Goal: Task Accomplishment & Management: Manage account settings

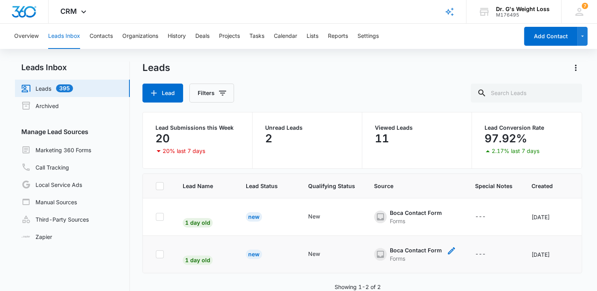
click at [403, 251] on div "Boca Contact Form" at bounding box center [416, 250] width 52 height 8
click at [187, 242] on td "1 day old" at bounding box center [204, 254] width 63 height 37
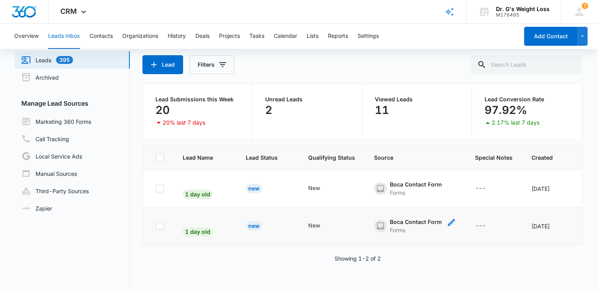
scroll to position [60, 0]
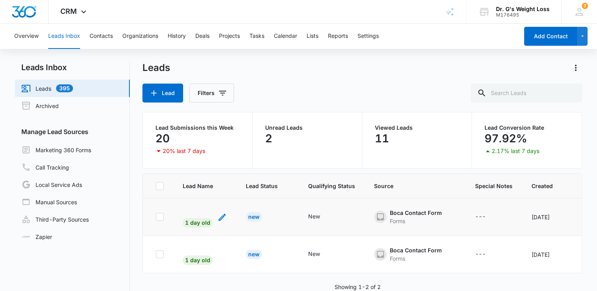
click at [200, 217] on div "1 day old" at bounding box center [198, 220] width 30 height 15
click at [174, 210] on td "1 day old Cancel Save" at bounding box center [204, 216] width 63 height 37
click at [201, 207] on span "1 day old" at bounding box center [205, 210] width 44 height 7
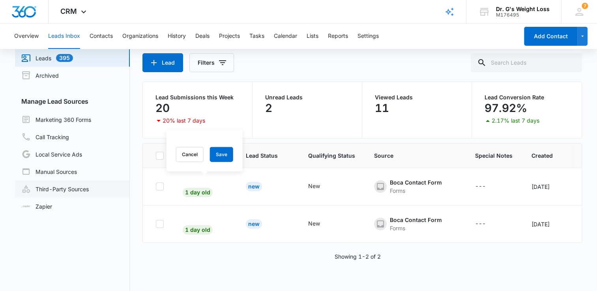
scroll to position [39, 0]
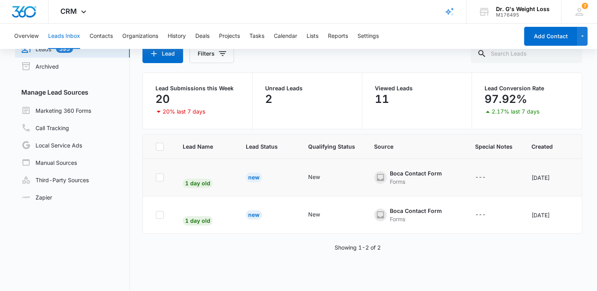
click at [171, 170] on td at bounding box center [158, 177] width 30 height 37
click at [254, 179] on div "New" at bounding box center [254, 177] width 16 height 9
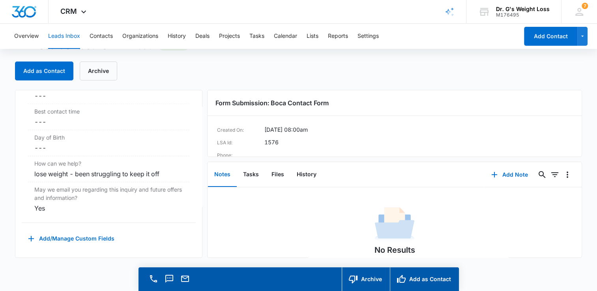
scroll to position [22, 0]
click at [579, 2] on div "7 BF Boca Florida deerfield.florida@drgsweightloss.com My Profile 7 Notificatio…" at bounding box center [579, 11] width 36 height 23
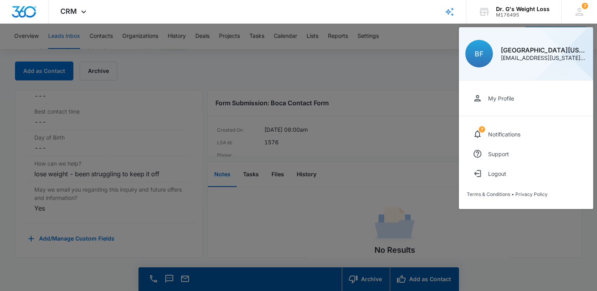
click at [431, 55] on div at bounding box center [298, 145] width 597 height 291
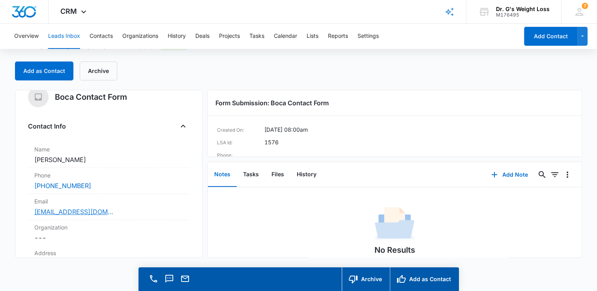
scroll to position [0, 0]
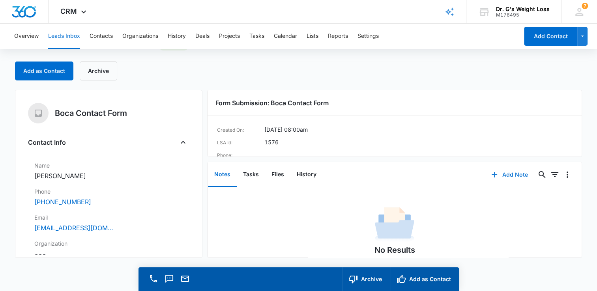
click at [514, 179] on button "Add Note" at bounding box center [509, 174] width 52 height 19
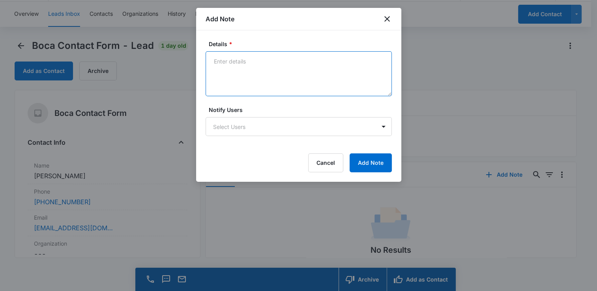
click at [271, 70] on textarea "Details *" at bounding box center [299, 73] width 186 height 45
click at [379, 64] on textarea "spoke to Olivia & made a consultation in plantation on Monday" at bounding box center [299, 73] width 186 height 45
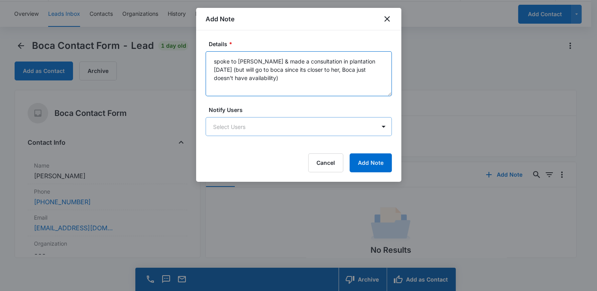
type textarea "spoke to Olivia & made a consultation in plantation on Monday (but will go to b…"
click at [319, 127] on body "CRM Apps Reputation Forms CRM Email Social Content Ads Intelligence Files Brand…" at bounding box center [298, 135] width 597 height 314
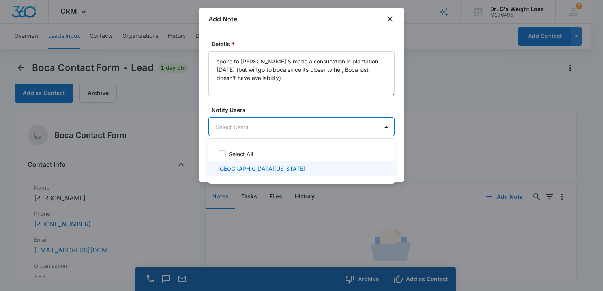
click at [305, 171] on div "[GEOGRAPHIC_DATA][US_STATE]" at bounding box center [301, 169] width 166 height 8
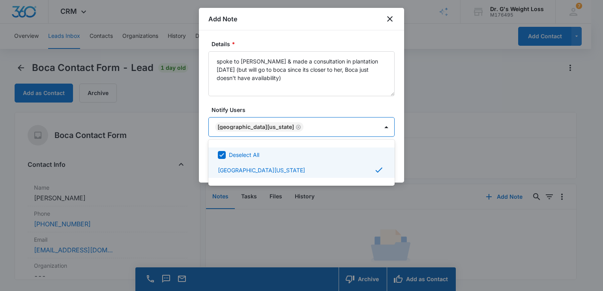
click at [398, 157] on div at bounding box center [301, 145] width 603 height 291
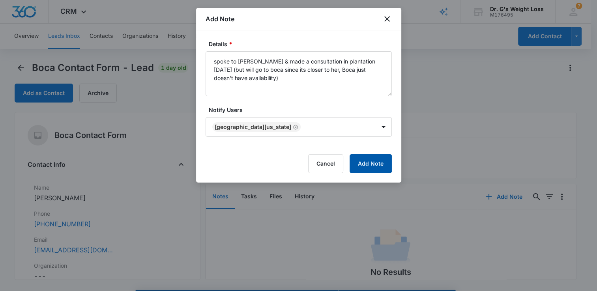
click at [383, 164] on button "Add Note" at bounding box center [371, 163] width 42 height 19
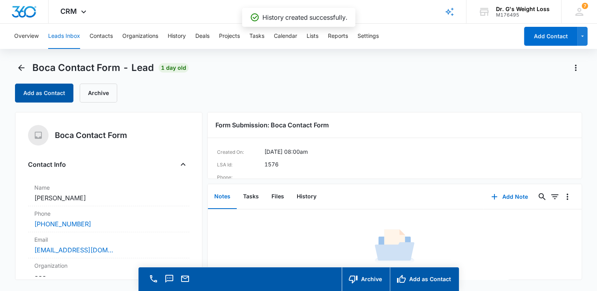
click at [52, 92] on button "Add as Contact" at bounding box center [44, 93] width 58 height 19
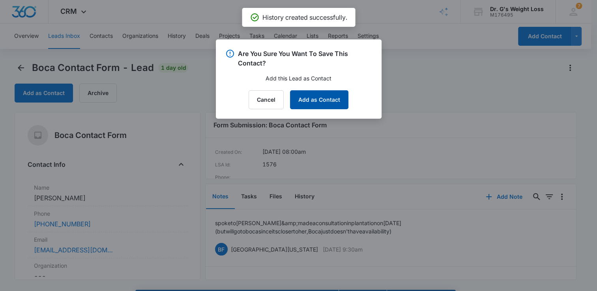
click at [320, 100] on button "Add as Contact" at bounding box center [319, 99] width 58 height 19
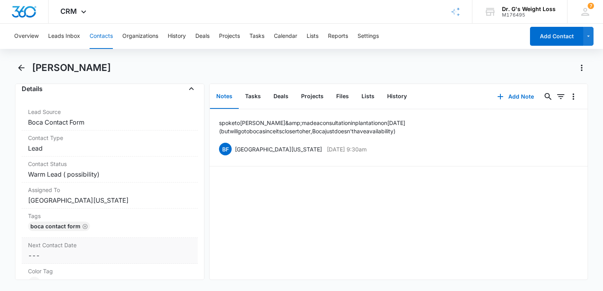
scroll to position [276, 0]
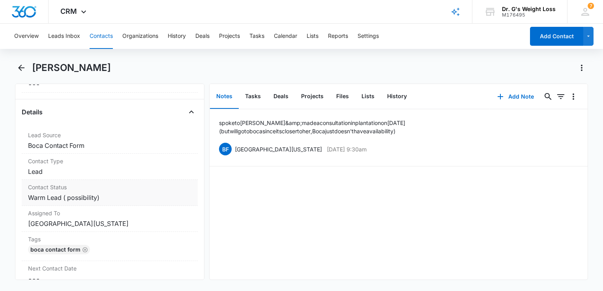
click at [77, 196] on dd "Cancel Save Changes Warm Lead ( possibility)" at bounding box center [109, 197] width 163 height 9
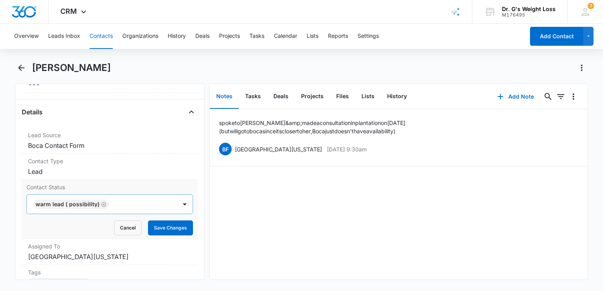
click at [103, 202] on icon "Remove Warm Lead ( possibility)" at bounding box center [104, 205] width 6 height 6
click at [178, 204] on div at bounding box center [184, 204] width 13 height 13
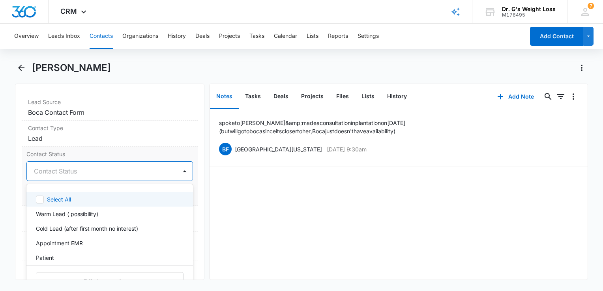
scroll to position [355, 0]
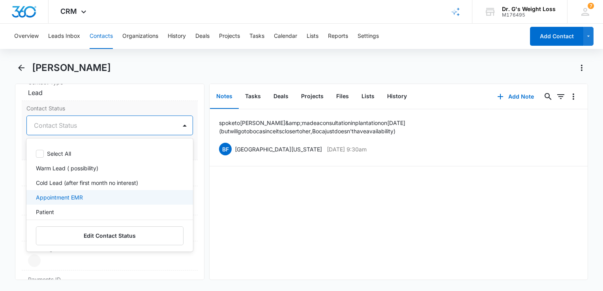
click at [103, 198] on div "Appointment EMR" at bounding box center [109, 197] width 146 height 8
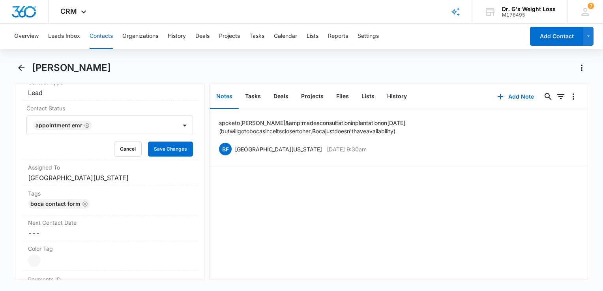
click at [193, 185] on div "Remove AH Aretha Hanna Contact Info Name Cancel Save Changes Aretha Hanna Phone…" at bounding box center [109, 182] width 189 height 196
drag, startPoint x: 177, startPoint y: 152, endPoint x: 176, endPoint y: 147, distance: 5.2
click at [177, 148] on button "Save Changes" at bounding box center [170, 149] width 45 height 15
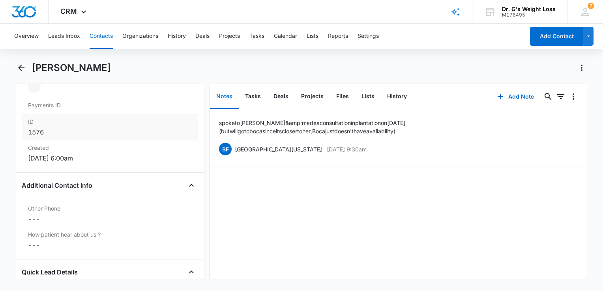
scroll to position [598, 0]
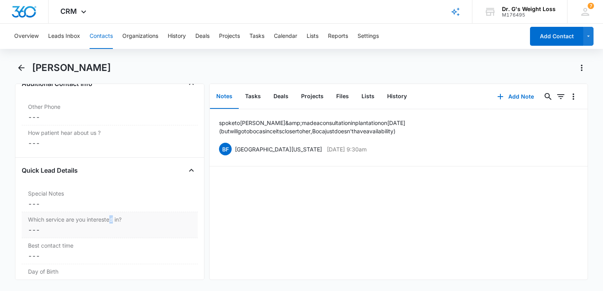
click at [112, 221] on label "Which service are you interested in?" at bounding box center [109, 219] width 163 height 8
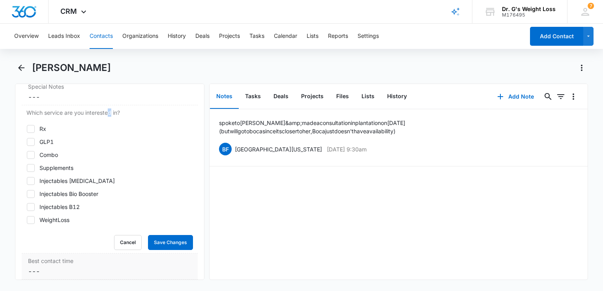
scroll to position [716, 0]
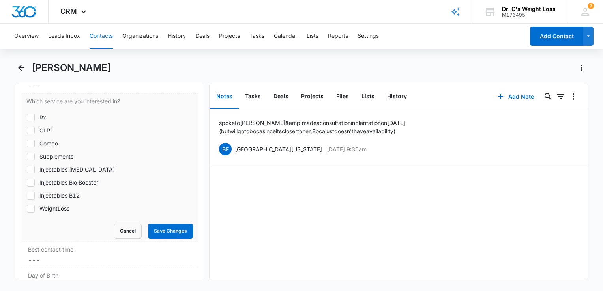
click at [30, 208] on icon at bounding box center [30, 209] width 5 height 4
click at [27, 208] on input "WeightLoss" at bounding box center [26, 208] width 0 height 0
checkbox input "true"
click at [173, 228] on button "Save Changes" at bounding box center [170, 231] width 45 height 15
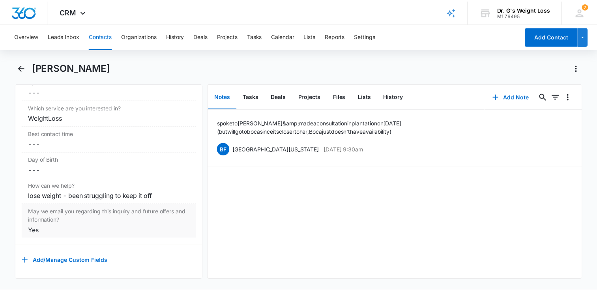
scroll to position [714, 0]
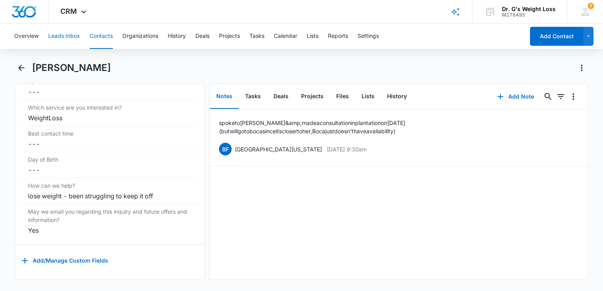
click at [77, 37] on button "Leads Inbox" at bounding box center [64, 36] width 32 height 25
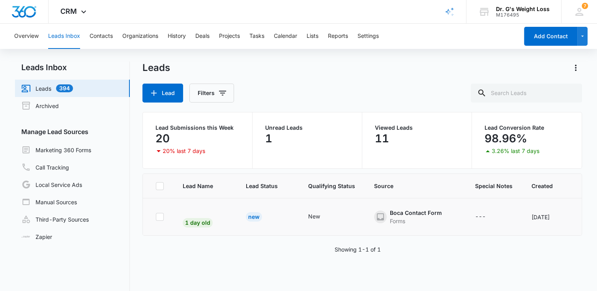
click at [252, 217] on div "New" at bounding box center [254, 216] width 16 height 9
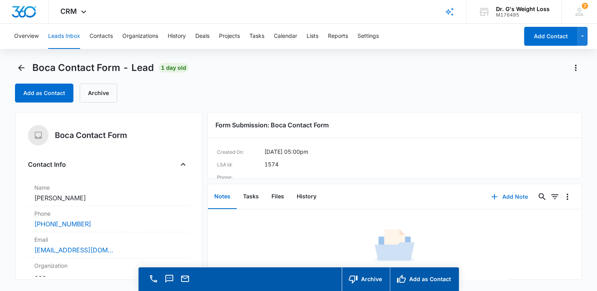
click at [516, 201] on button "Add Note" at bounding box center [509, 196] width 52 height 19
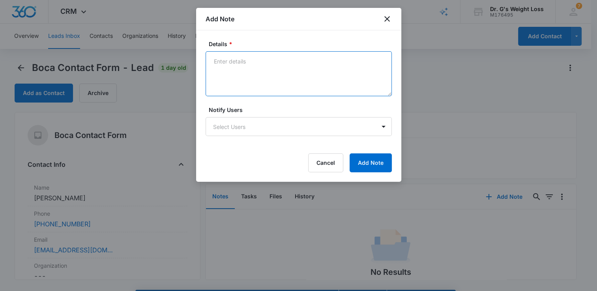
click at [255, 62] on textarea "Details *" at bounding box center [299, 73] width 186 height 45
type textarea "Olivia left a message on 10/9"
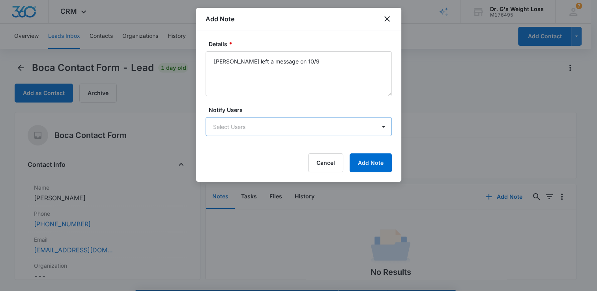
click at [319, 124] on body "CRM Apps Reputation Forms CRM Email Social Content Ads Intelligence Files Brand…" at bounding box center [298, 157] width 597 height 314
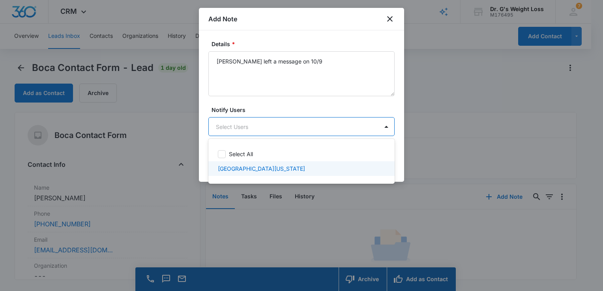
click at [312, 167] on div "[GEOGRAPHIC_DATA][US_STATE]" at bounding box center [301, 169] width 166 height 8
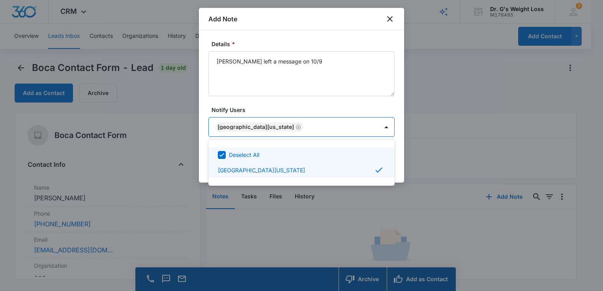
click at [405, 152] on div at bounding box center [301, 145] width 603 height 291
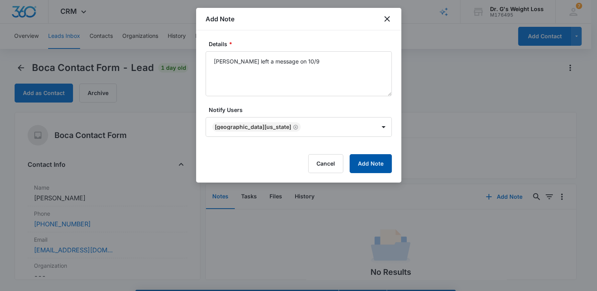
click at [380, 166] on button "Add Note" at bounding box center [371, 163] width 42 height 19
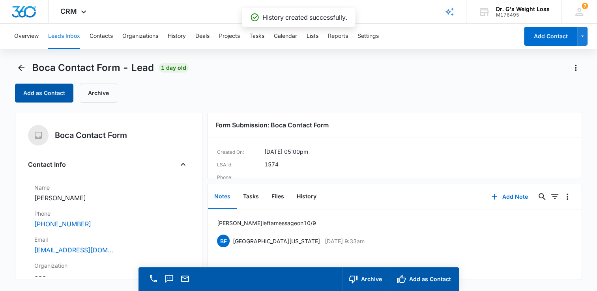
click at [32, 94] on button "Add as Contact" at bounding box center [44, 93] width 58 height 19
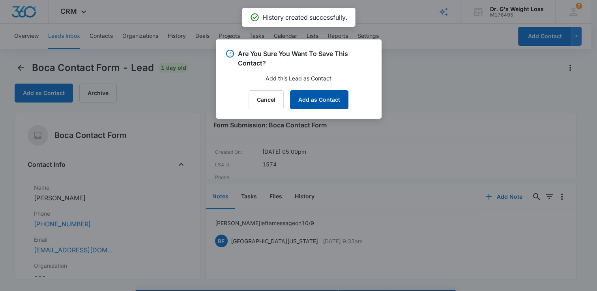
click at [341, 99] on button "Add as Contact" at bounding box center [319, 99] width 58 height 19
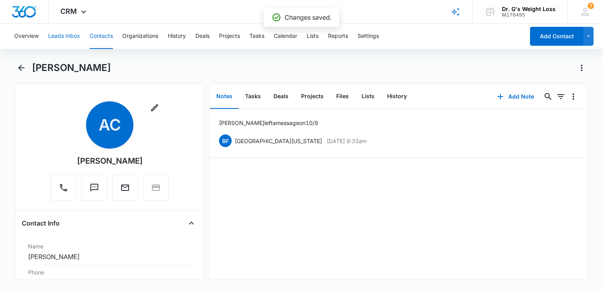
click at [67, 34] on button "Leads Inbox" at bounding box center [64, 36] width 32 height 25
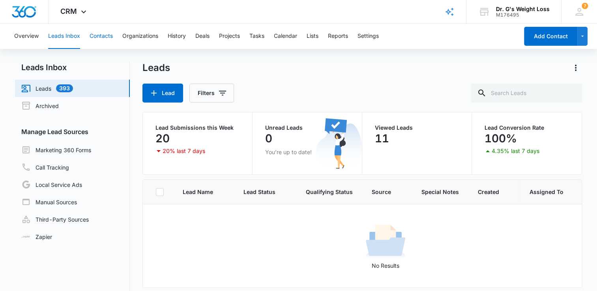
click at [96, 34] on button "Contacts" at bounding box center [101, 36] width 23 height 25
